Goal: Information Seeking & Learning: Learn about a topic

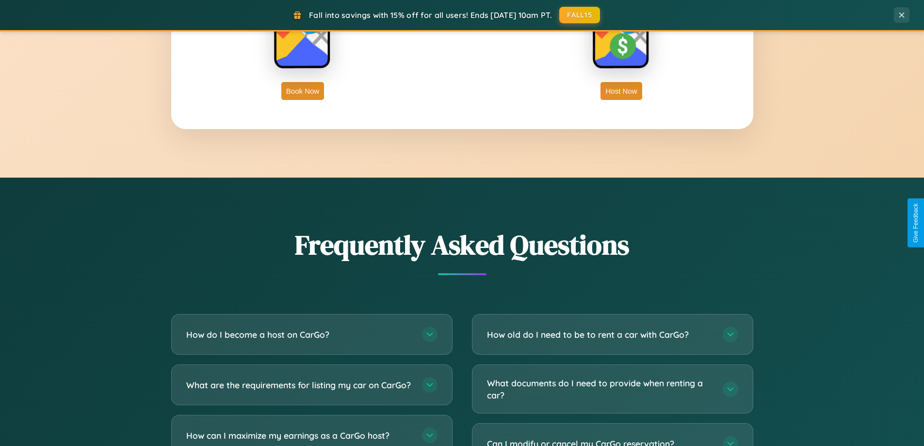
scroll to position [1867, 0]
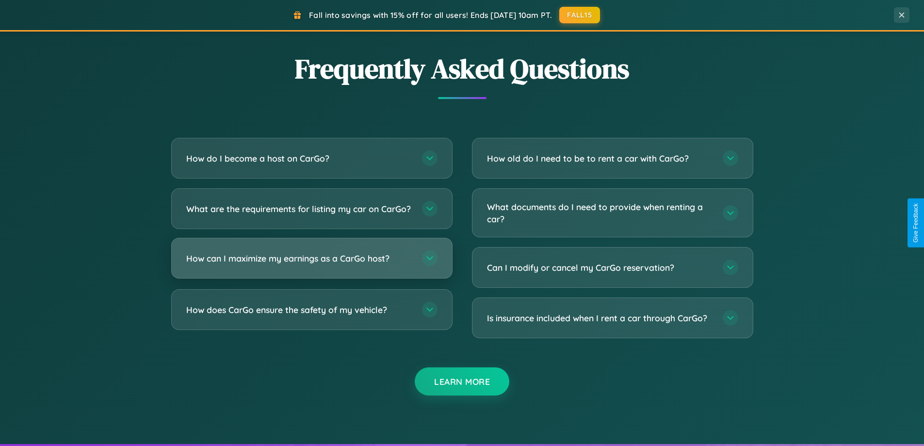
click at [311, 264] on h3 "How can I maximize my earnings as a CarGo host?" at bounding box center [299, 258] width 226 height 12
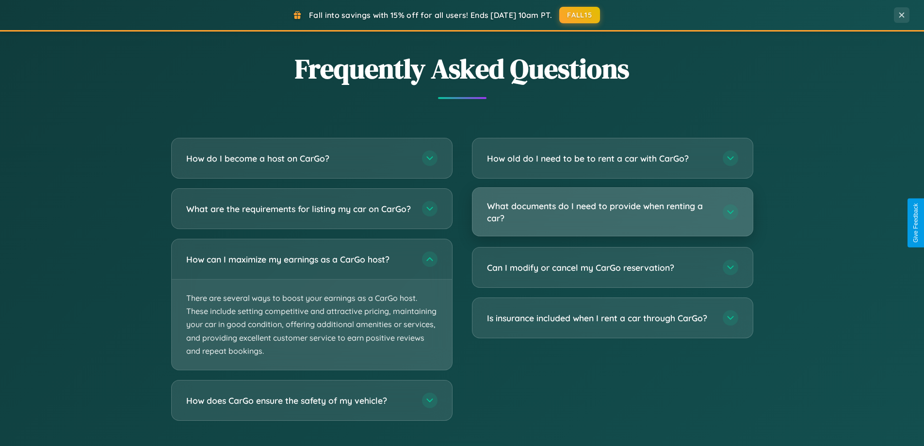
click at [612, 212] on h3 "What documents do I need to provide when renting a car?" at bounding box center [600, 212] width 226 height 24
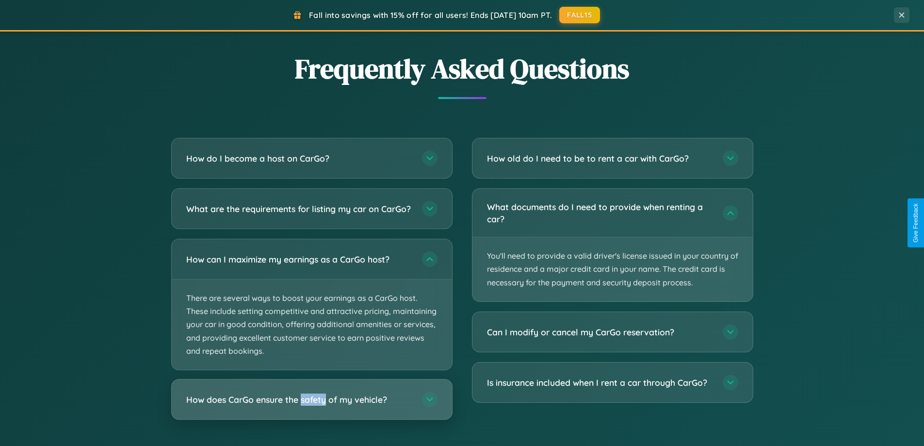
click at [311, 406] on h3 "How does CarGo ensure the safety of my vehicle?" at bounding box center [299, 399] width 226 height 12
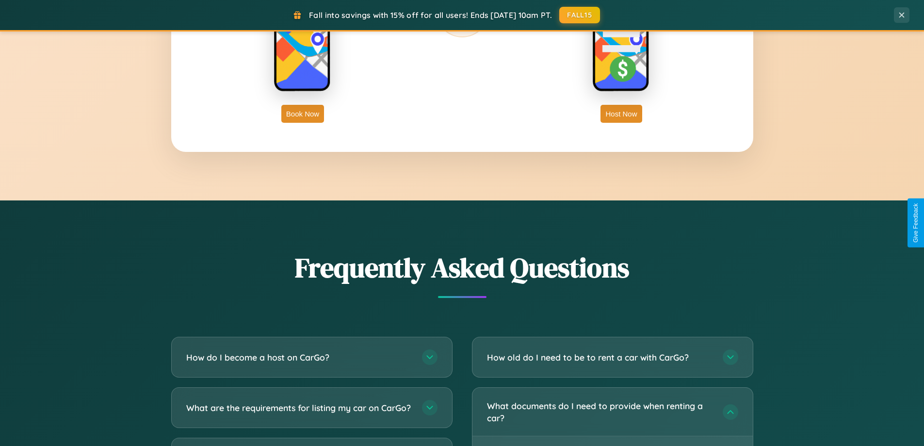
scroll to position [1559, 0]
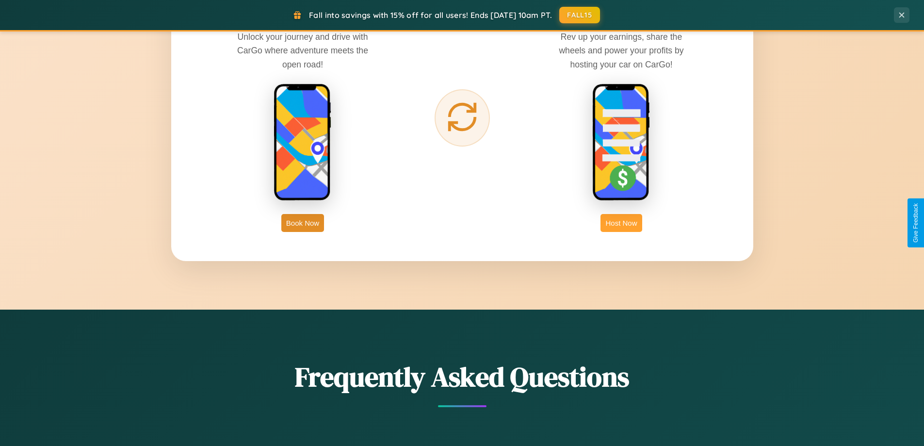
click at [621, 223] on button "Host Now" at bounding box center [621, 223] width 41 height 18
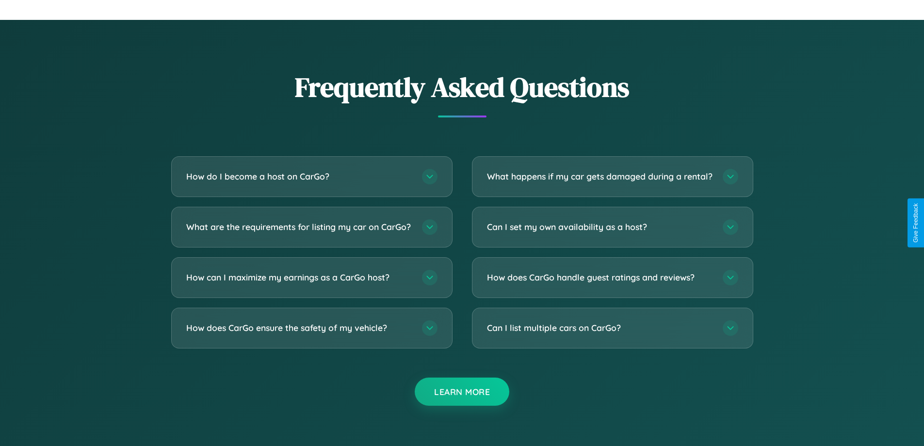
scroll to position [1311, 0]
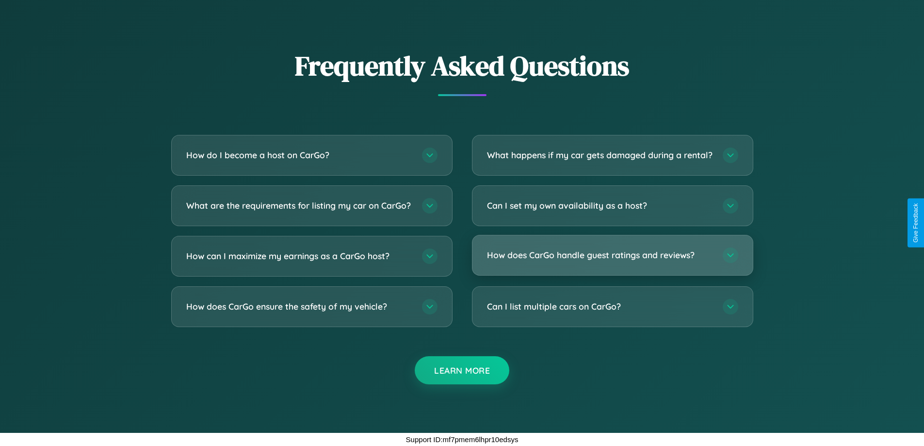
click at [612, 255] on h3 "How does CarGo handle guest ratings and reviews?" at bounding box center [600, 255] width 226 height 12
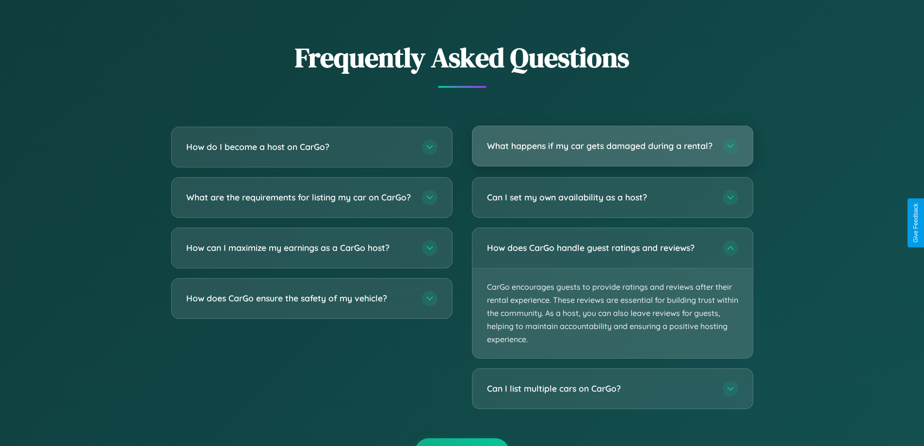
click at [612, 150] on h3 "What happens if my car gets damaged during a rental?" at bounding box center [600, 146] width 226 height 12
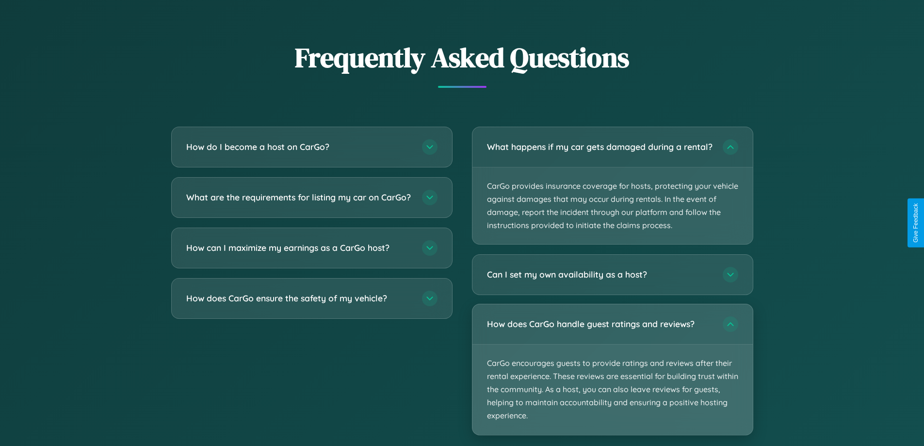
click at [612, 378] on p "CarGo encourages guests to provide ratings and reviews after their rental exper…" at bounding box center [612, 389] width 280 height 90
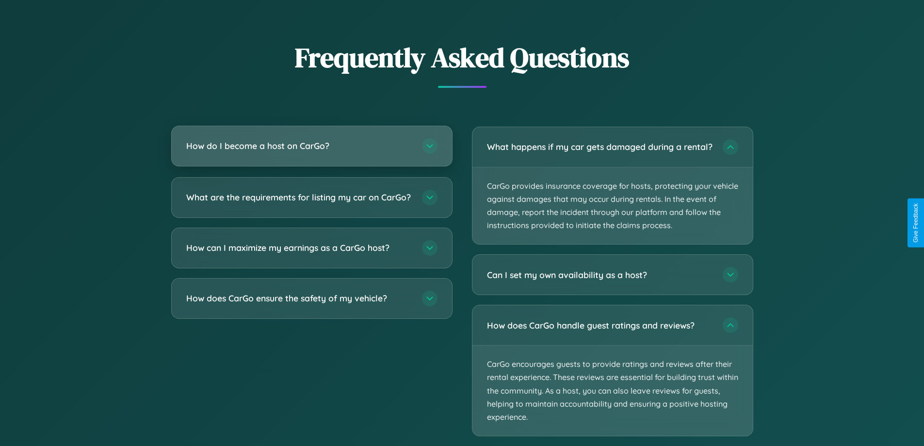
click at [311, 146] on h3 "How do I become a host on CarGo?" at bounding box center [299, 146] width 226 height 12
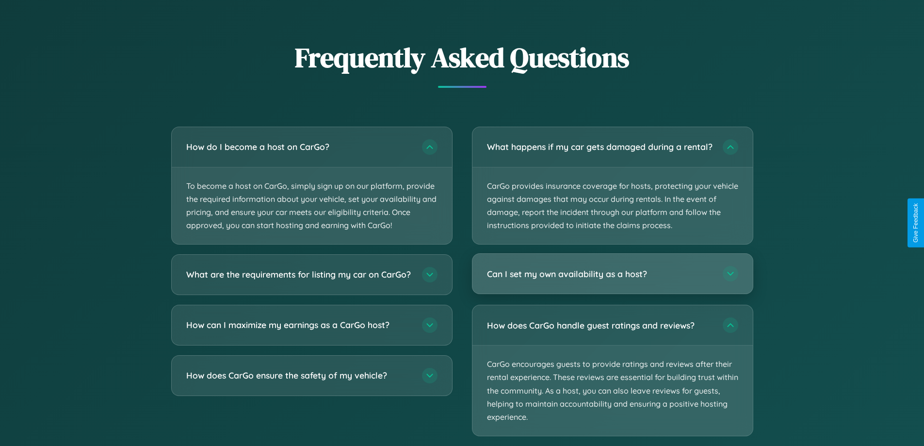
click at [612, 280] on h3 "Can I set my own availability as a host?" at bounding box center [600, 274] width 226 height 12
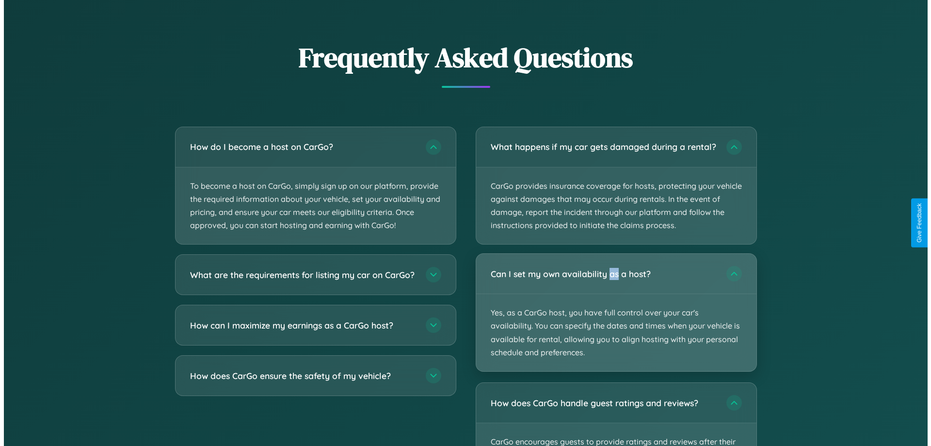
scroll to position [1011, 0]
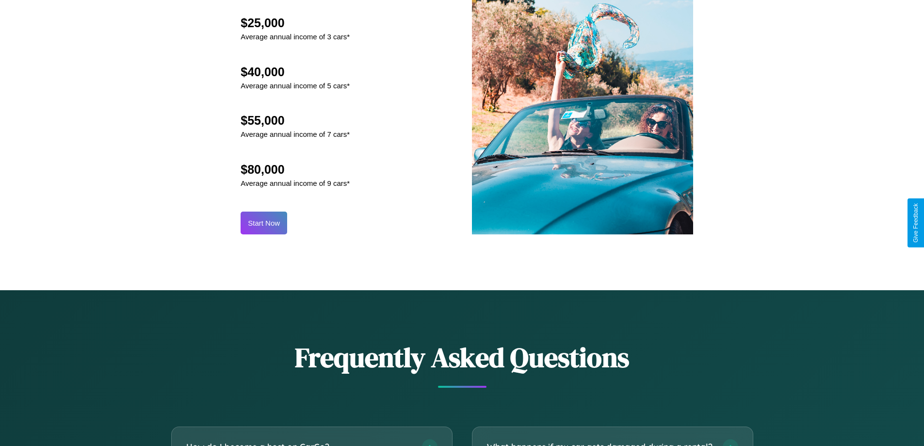
click at [264, 223] on button "Start Now" at bounding box center [264, 222] width 47 height 23
